Goal: Task Accomplishment & Management: Manage account settings

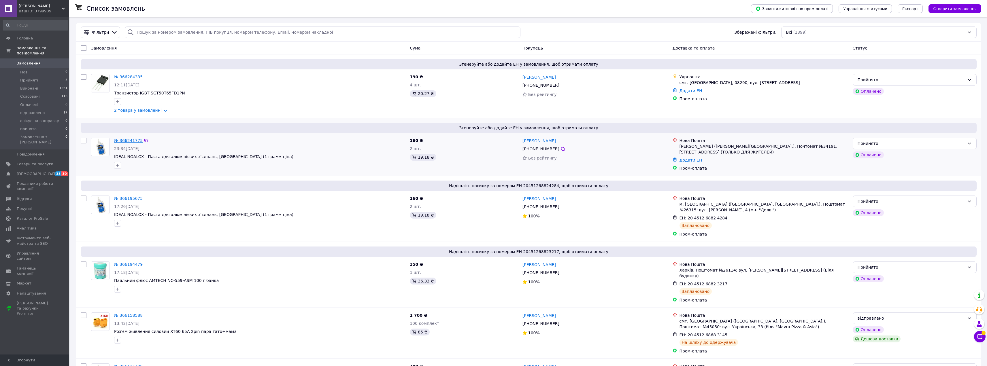
click at [126, 141] on link "№ 366241775" at bounding box center [128, 140] width 29 height 5
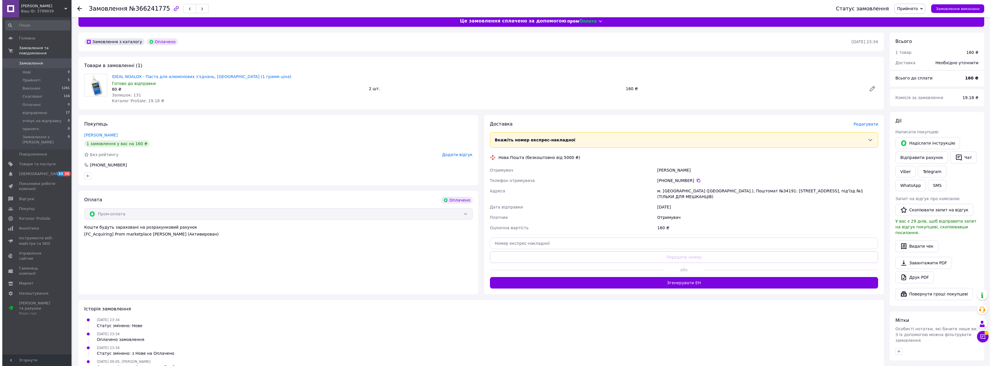
scroll to position [78, 0]
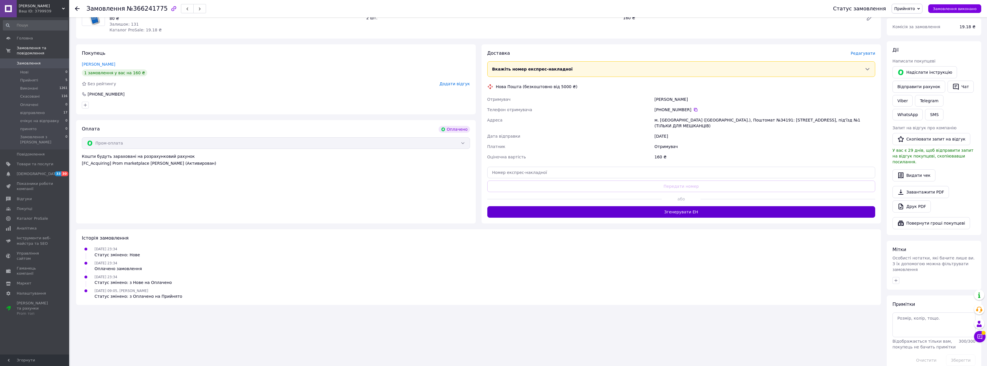
click at [665, 210] on button "Згенерувати ЕН" at bounding box center [682, 212] width 388 height 12
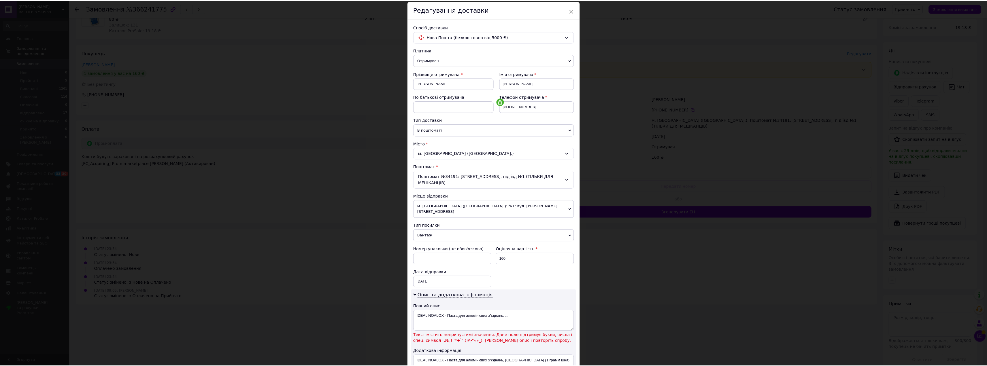
scroll to position [86, 0]
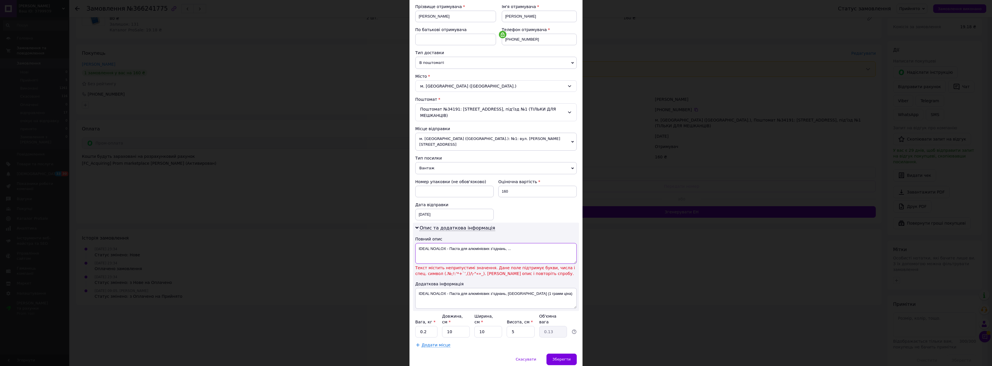
click at [514, 244] on textarea "IDEAL NOALOX - Паста для алюмінієвих зʼєднань, ..." at bounding box center [495, 253] width 161 height 21
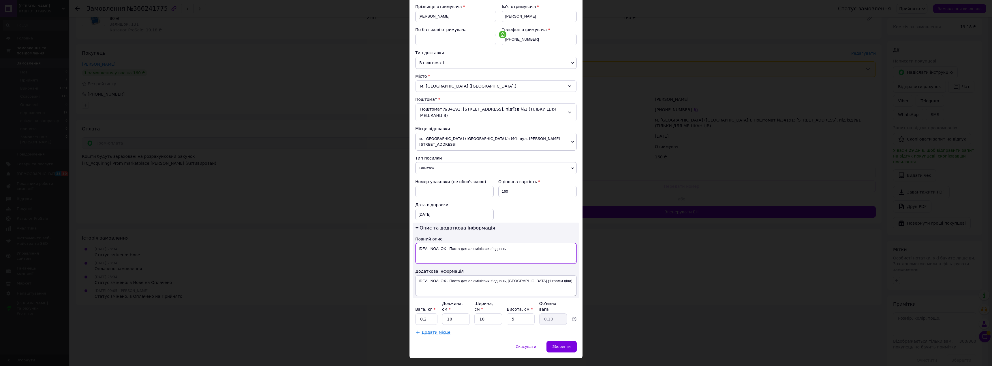
click at [493, 243] on textarea "IDEAL NOALOX - Паста для алюмінієвих зʼєднань" at bounding box center [495, 253] width 161 height 21
type textarea "IDEAL NOALOX - Паста для алюмінієвих зєднань"
click at [563, 345] on span "Зберегти" at bounding box center [561, 347] width 18 height 4
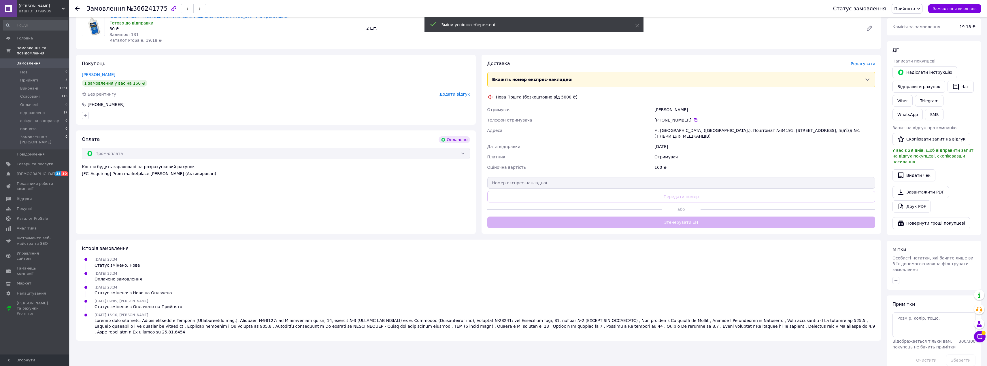
scroll to position [78, 0]
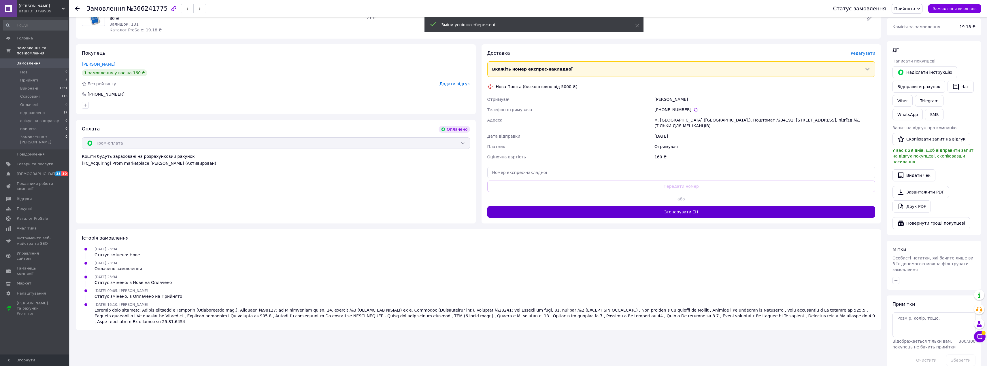
click at [673, 211] on button "Згенерувати ЕН" at bounding box center [682, 212] width 388 height 12
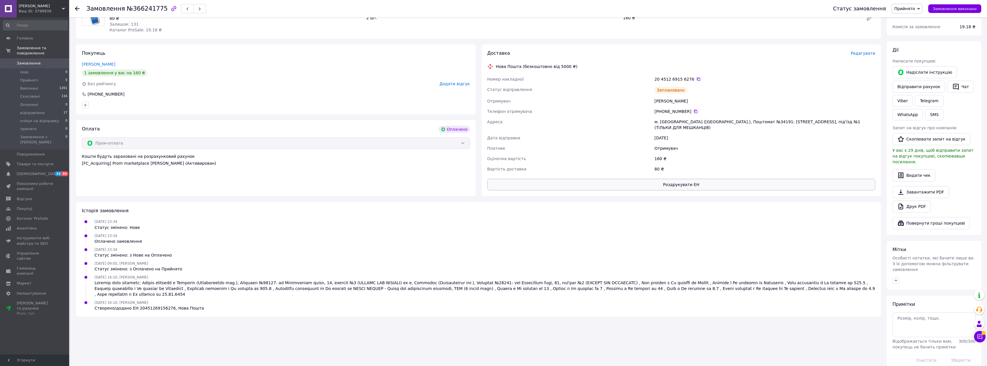
click at [670, 180] on button "Роздрукувати ЕН" at bounding box center [682, 185] width 388 height 12
click at [540, 40] on div "Замовлення з каталогу Оплачено [DATE] 23:34 Товари в замовленні (1) IDEAL NOALO…" at bounding box center [478, 167] width 811 height 411
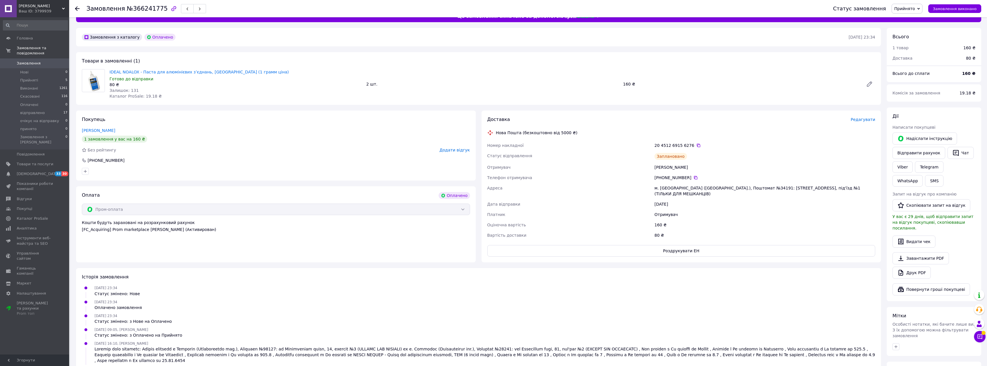
scroll to position [0, 0]
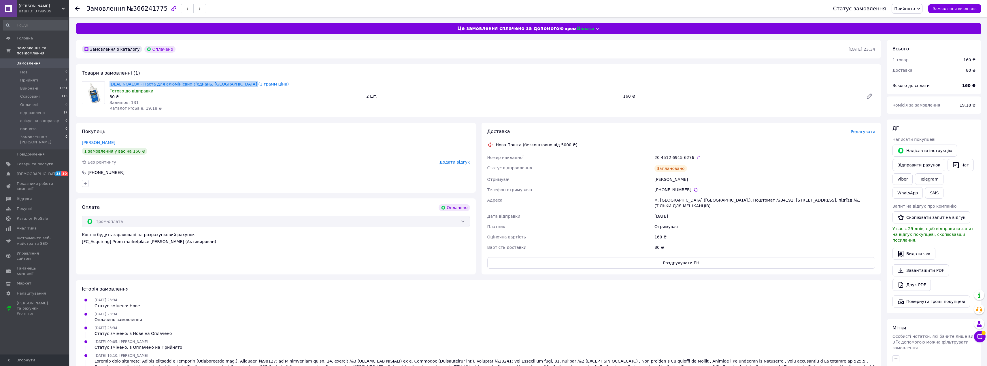
copy link "IDEAL NOALOX - Паста для алюмінієвих зʼєднань, [GEOGRAPHIC_DATA] (1 грамм ціна)"
drag, startPoint x: 257, startPoint y: 82, endPoint x: 109, endPoint y: 82, distance: 148.2
click at [109, 82] on div "IDEAL NOALOX - Паста для алюмінієвих зʼєднань, [GEOGRAPHIC_DATA] (1 грамм ціна)…" at bounding box center [235, 96] width 257 height 32
click at [75, 10] on icon at bounding box center [77, 8] width 5 height 5
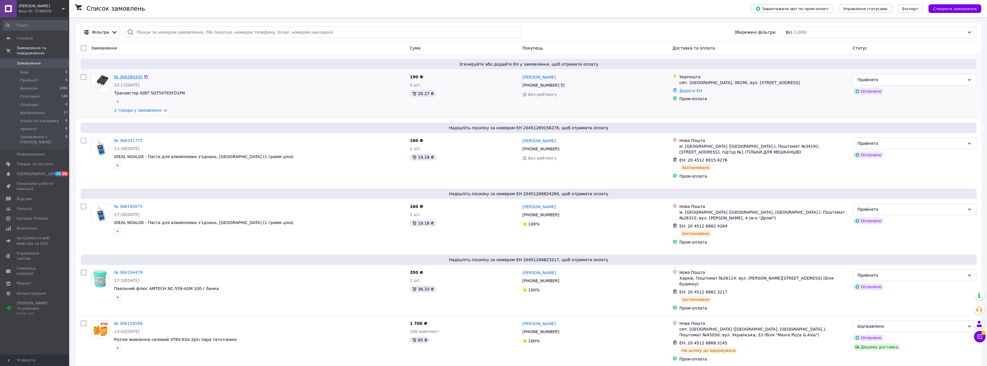
click at [132, 77] on link "№ 366284335" at bounding box center [128, 77] width 29 height 5
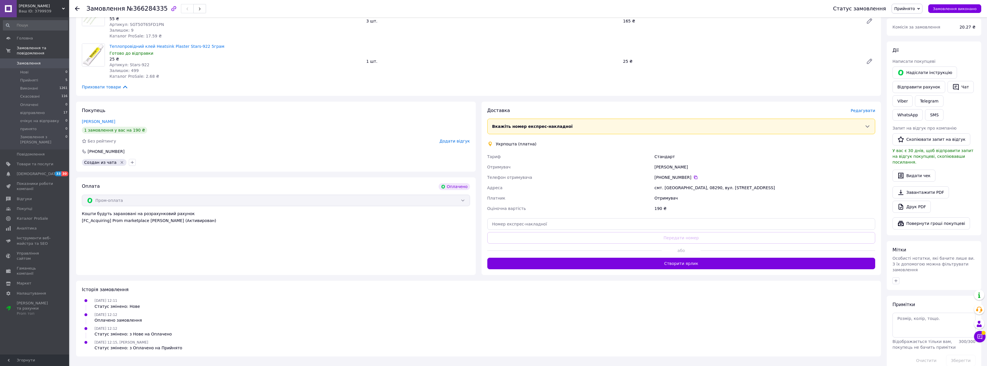
scroll to position [78, 0]
click at [659, 248] on div at bounding box center [575, 251] width 175 height 14
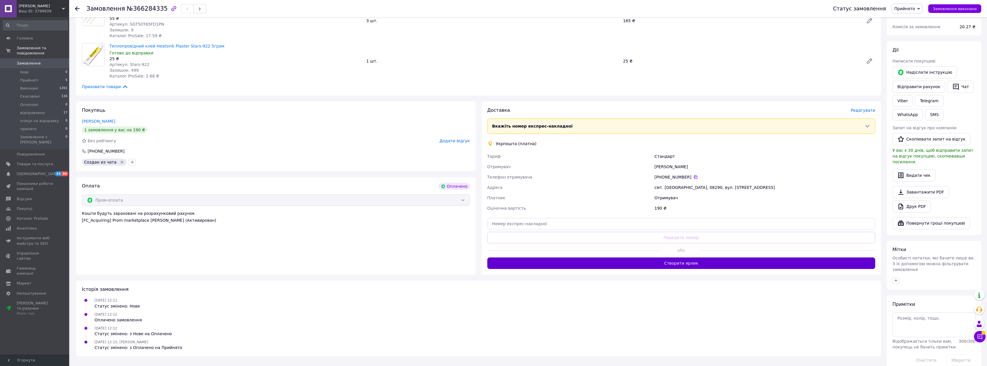
click at [656, 261] on button "Створити ярлик" at bounding box center [682, 264] width 388 height 12
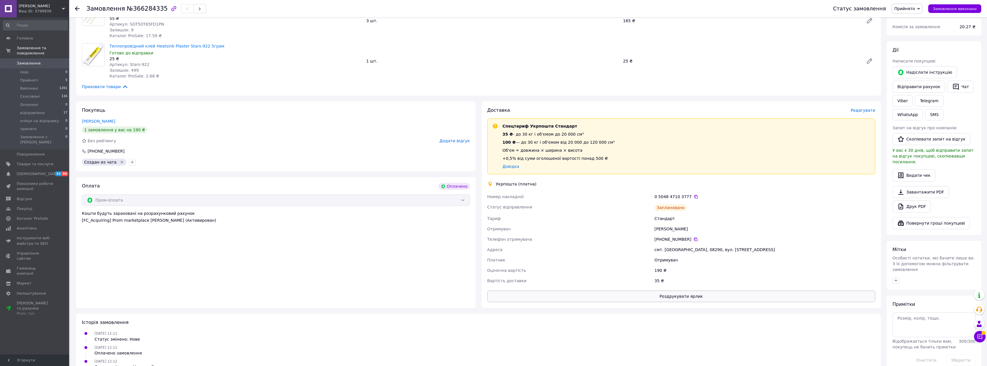
click at [664, 296] on button "Роздрукувати ярлик" at bounding box center [682, 297] width 388 height 12
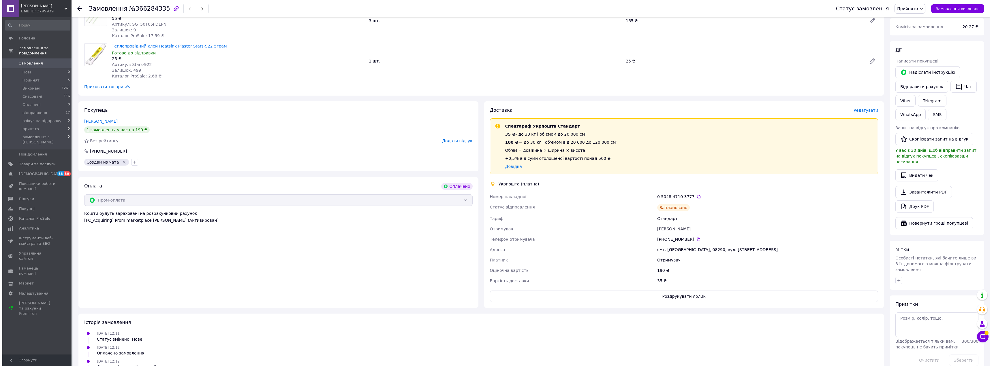
scroll to position [0, 0]
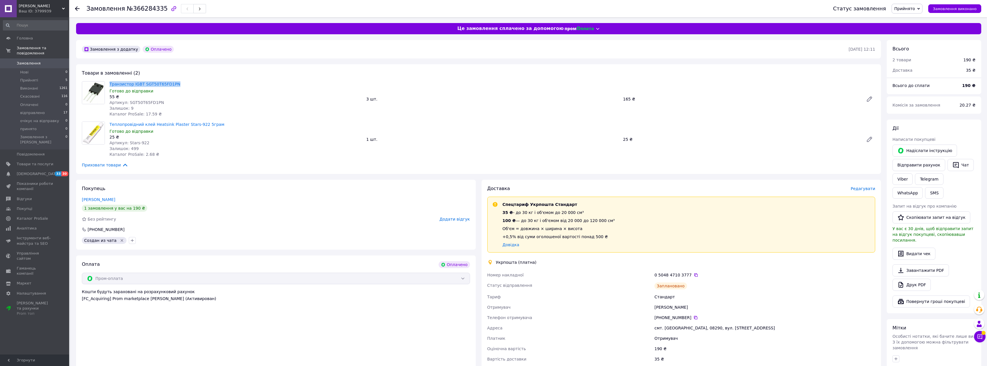
copy link "Транзистор IGBT SGT50T65FD1PN"
drag, startPoint x: 179, startPoint y: 83, endPoint x: 109, endPoint y: 82, distance: 70.6
click at [109, 82] on div "Транзистор IGBT SGT50T65FD1PN Готово до відправки 55 ₴ Артикул: SGT50T65FD1PN З…" at bounding box center [235, 99] width 257 height 38
copy link "Теплопровідний клей Heatsink Plaster Stars-922 5грам"
drag, startPoint x: 217, startPoint y: 122, endPoint x: 108, endPoint y: 126, distance: 108.2
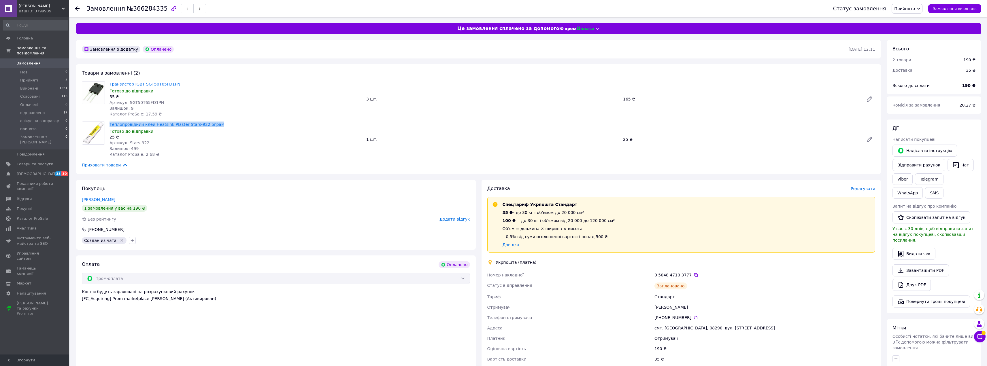
click at [108, 126] on div "Теплопровідний клей Heatsink Plaster Stars-922 5грам Готово до відправки 25 ₴ А…" at bounding box center [235, 140] width 257 height 38
click at [75, 8] on icon at bounding box center [77, 8] width 5 height 5
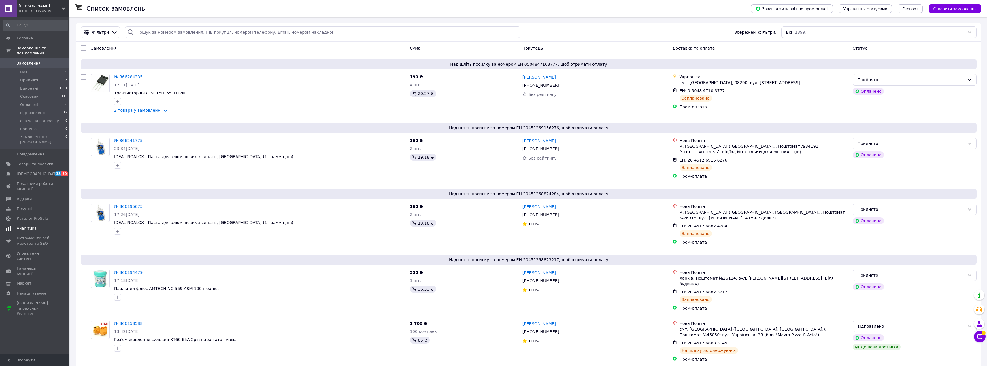
click at [25, 226] on span "Аналітика" at bounding box center [27, 228] width 20 height 5
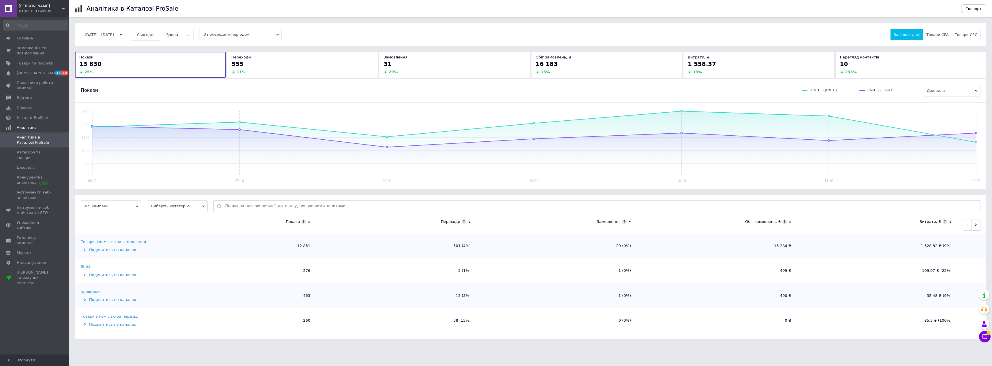
click at [155, 35] on span "Сьогодні" at bounding box center [146, 35] width 18 height 4
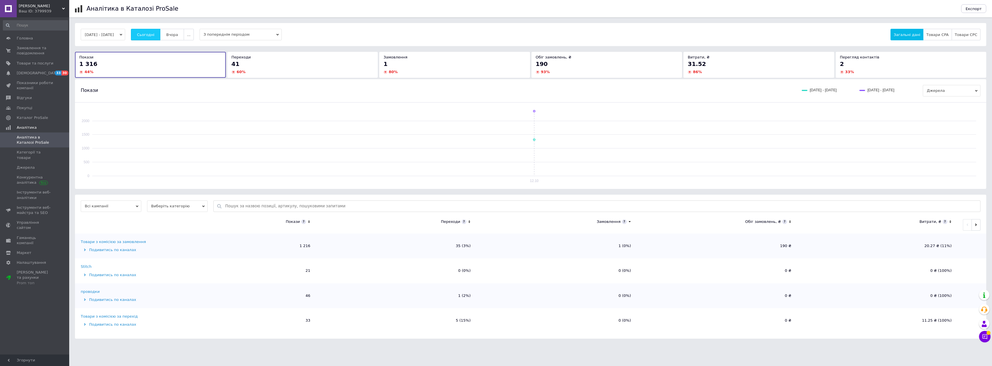
click at [155, 34] on span "Сьогодні" at bounding box center [146, 35] width 18 height 4
